Goal: Task Accomplishment & Management: Complete application form

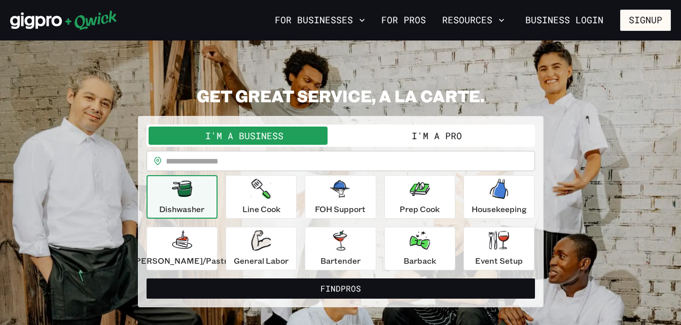
click at [482, 132] on button "I'm a Pro" at bounding box center [437, 136] width 192 height 18
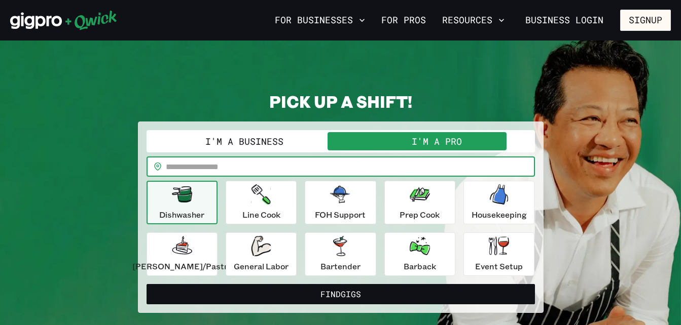
click at [410, 167] on input "text" at bounding box center [350, 167] width 369 height 20
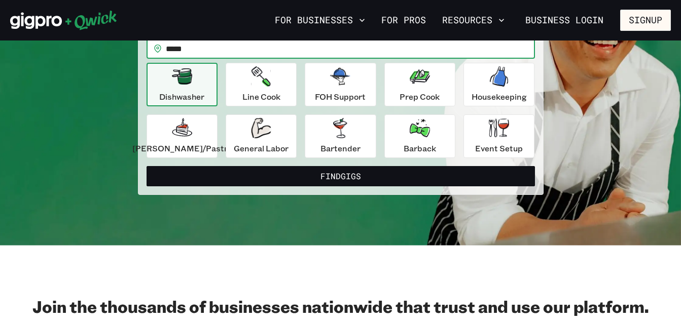
scroll to position [66, 0]
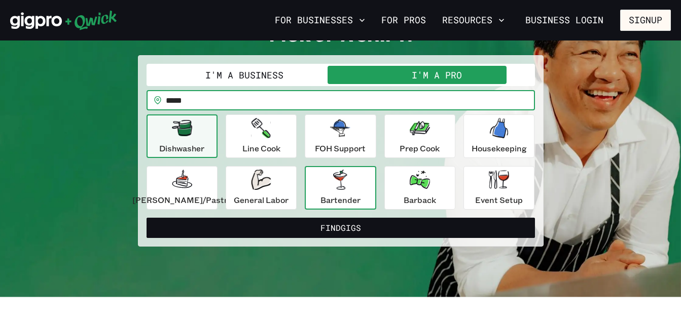
type input "*****"
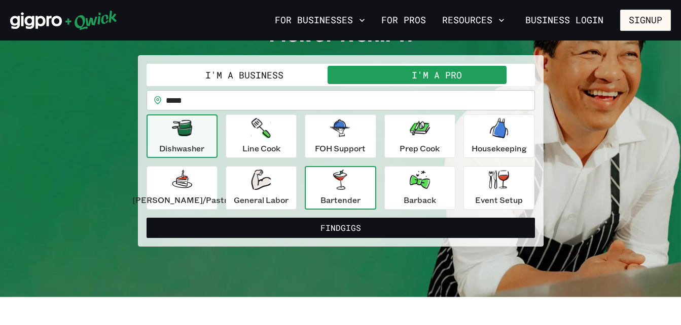
click at [365, 179] on button "Bartender" at bounding box center [340, 188] width 71 height 44
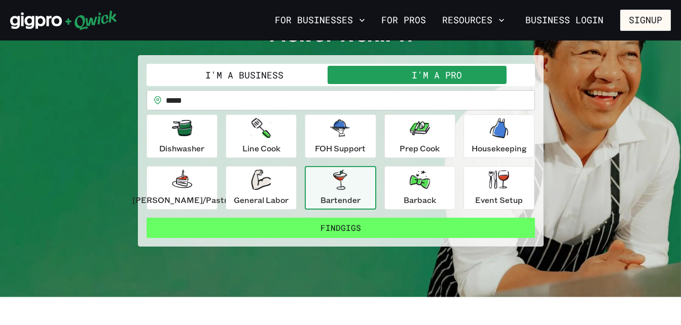
click at [359, 231] on button "Find Gigs" at bounding box center [340, 228] width 388 height 20
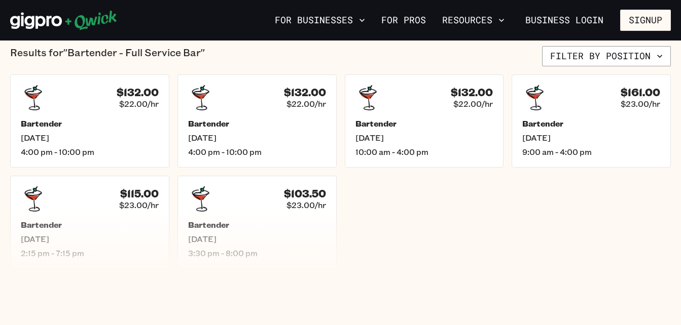
scroll to position [251, 0]
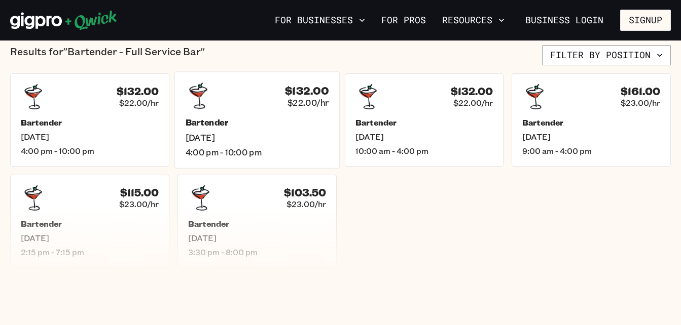
click at [296, 141] on span "[DATE]" at bounding box center [256, 137] width 143 height 11
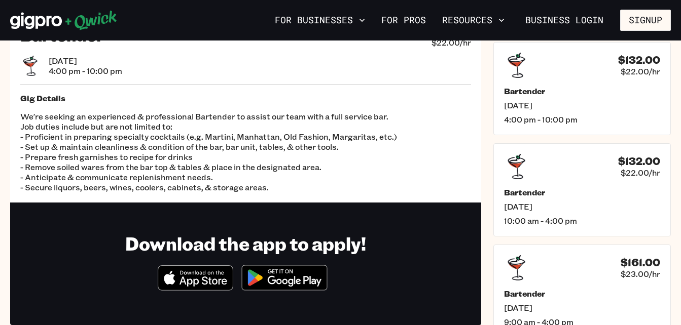
scroll to position [52, 0]
